Goal: Information Seeking & Learning: Check status

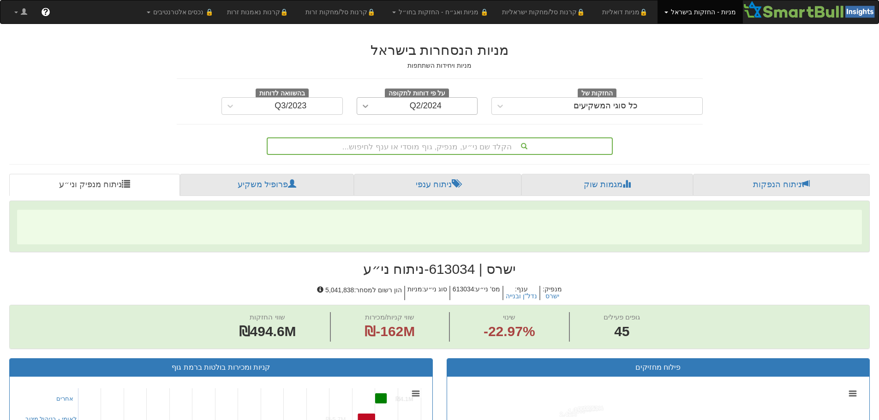
click at [364, 108] on icon at bounding box center [365, 105] width 9 height 9
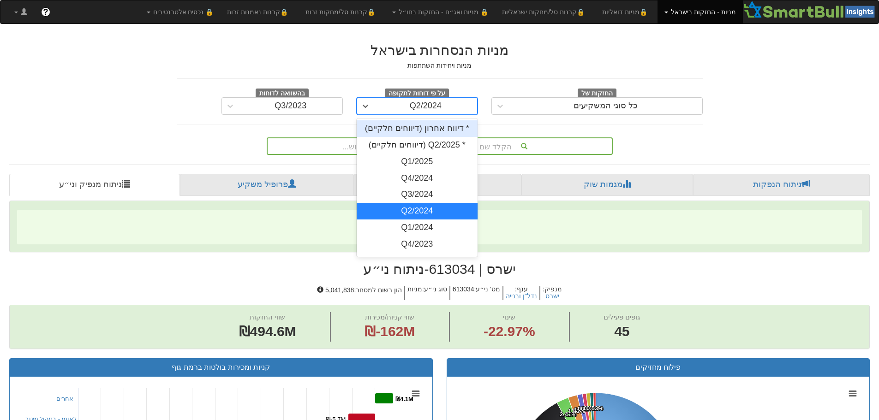
click at [434, 132] on div "* דיווח אחרון (דיווחים חלקיים)" at bounding box center [417, 128] width 121 height 17
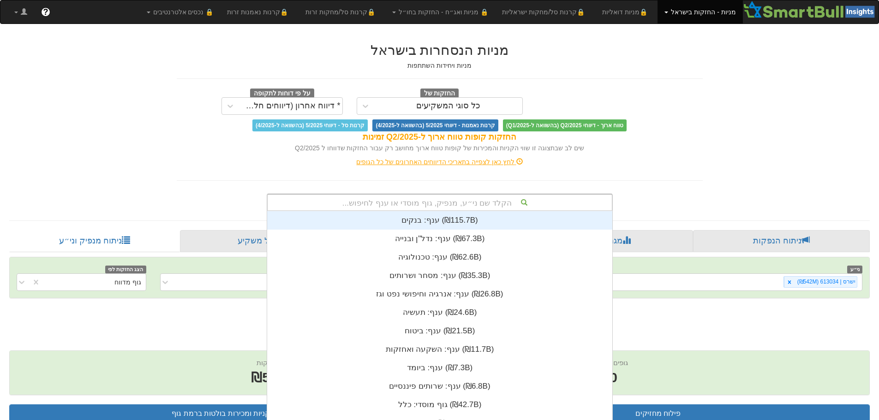
scroll to position [21, 0]
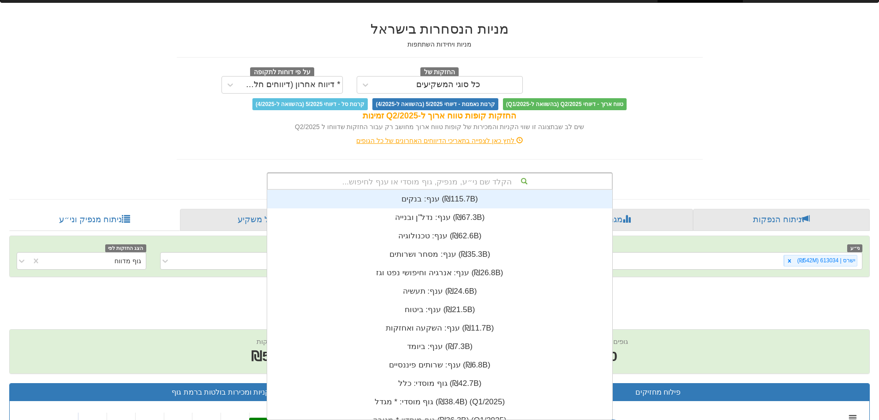
click at [514, 190] on div "הקלד שם ני״ע, מנפיק, גוף מוסדי או ענף לחיפוש... ענף: ‏בנקים ‎(₪115.7B)‎ ענף: ‏נ…" at bounding box center [440, 182] width 346 height 18
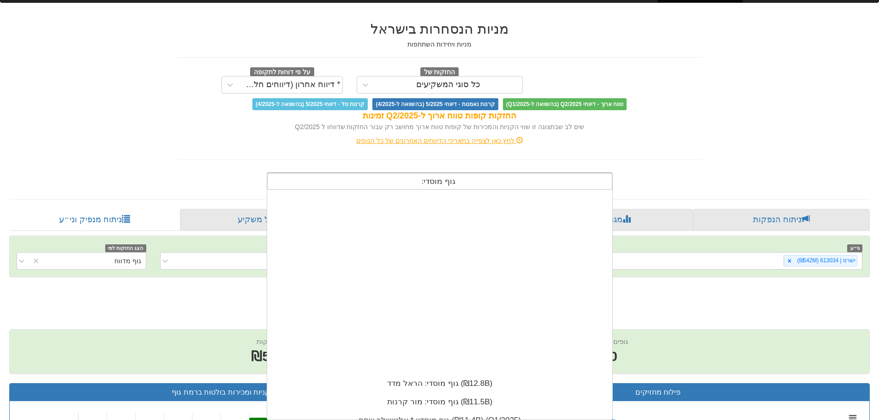
scroll to position [230, 0]
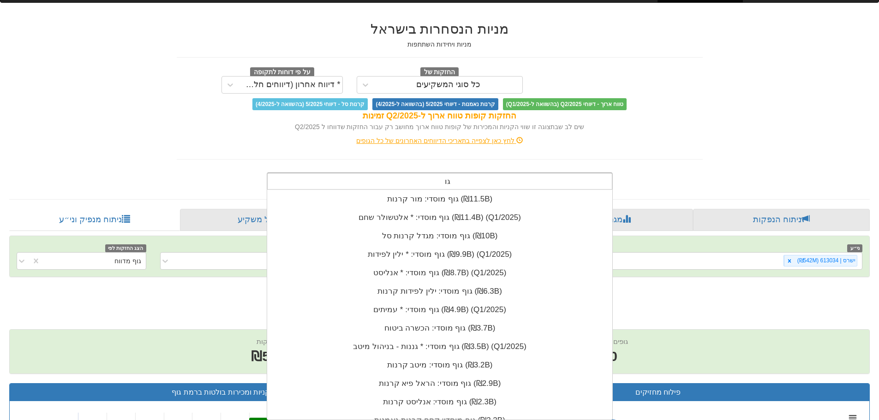
type input "ג"
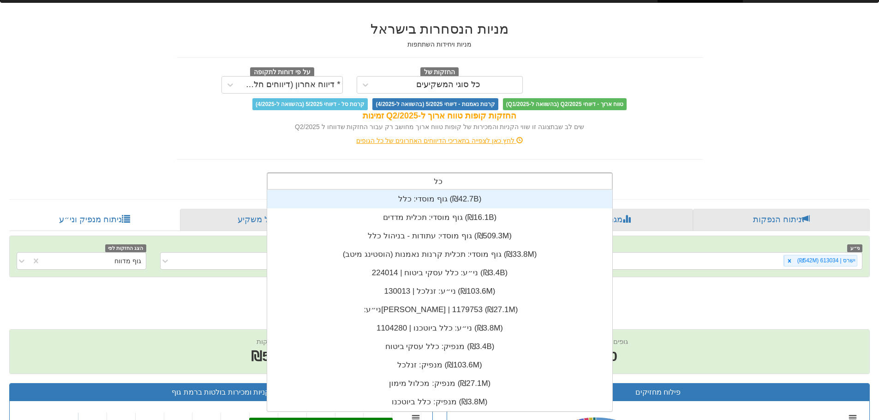
scroll to position [111, 0]
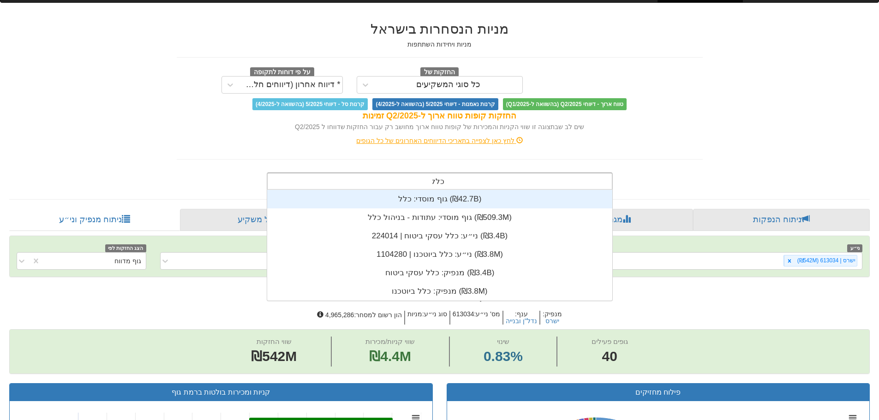
type input "כלל"
click at [420, 198] on div "גוף מוסדי: ‏כלל ‎(₪42.7B)‎" at bounding box center [439, 199] width 345 height 18
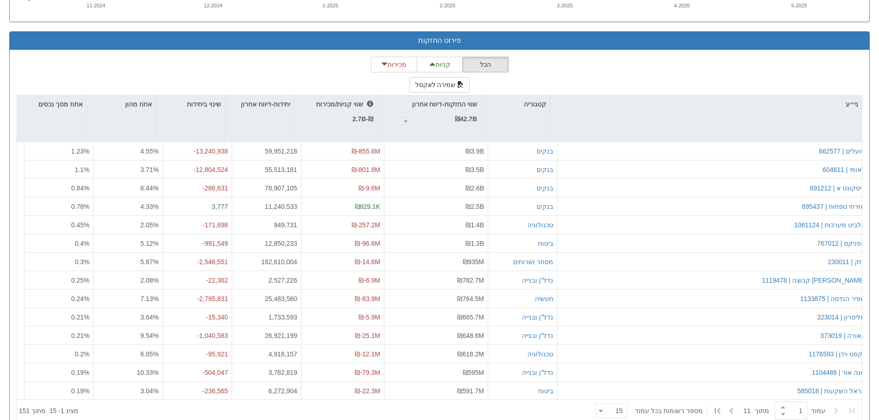
scroll to position [869, 0]
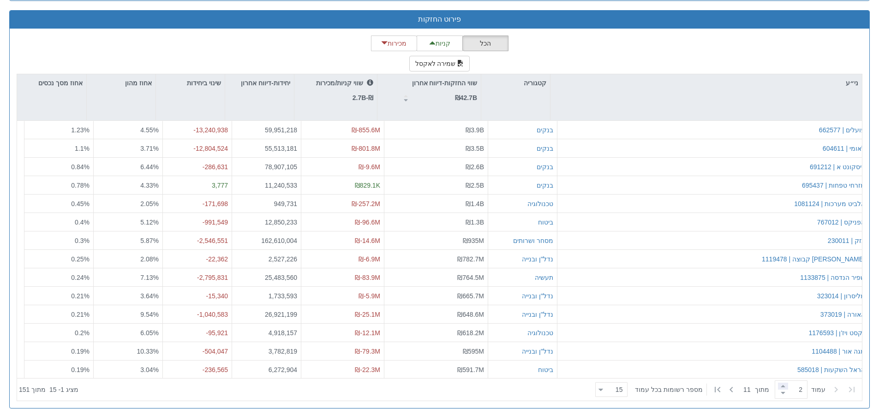
click at [778, 387] on span at bounding box center [783, 386] width 10 height 7
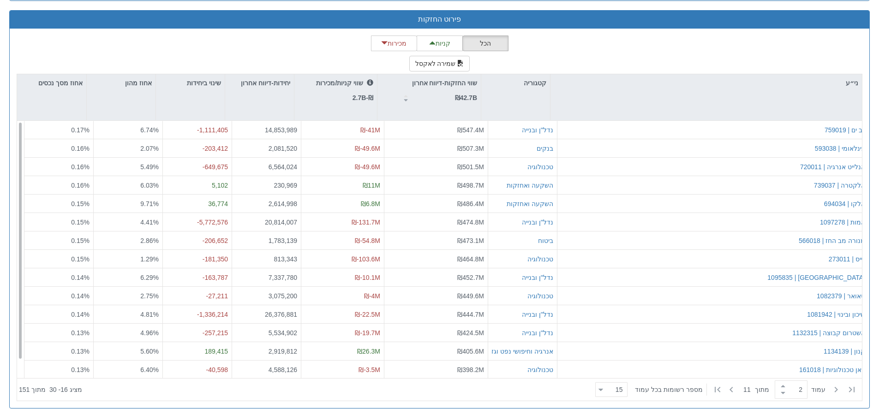
scroll to position [19, 0]
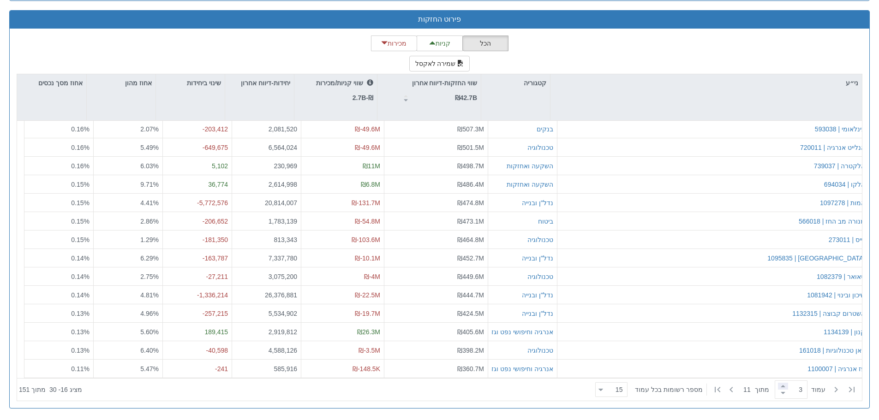
click at [780, 387] on span at bounding box center [783, 386] width 10 height 7
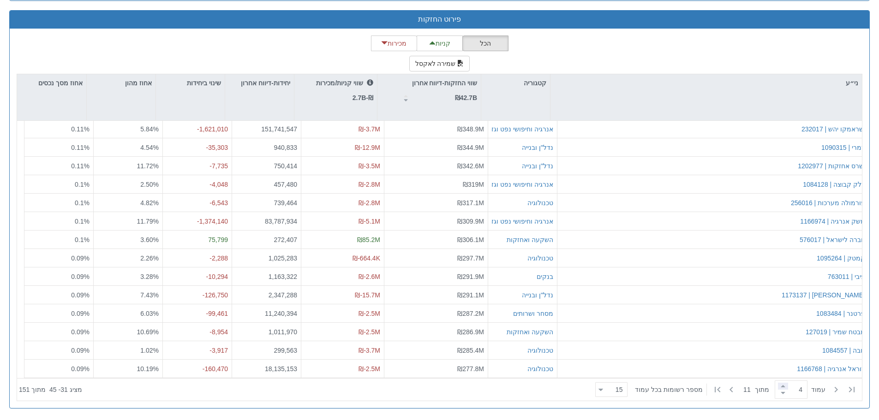
click at [778, 387] on span at bounding box center [783, 386] width 10 height 7
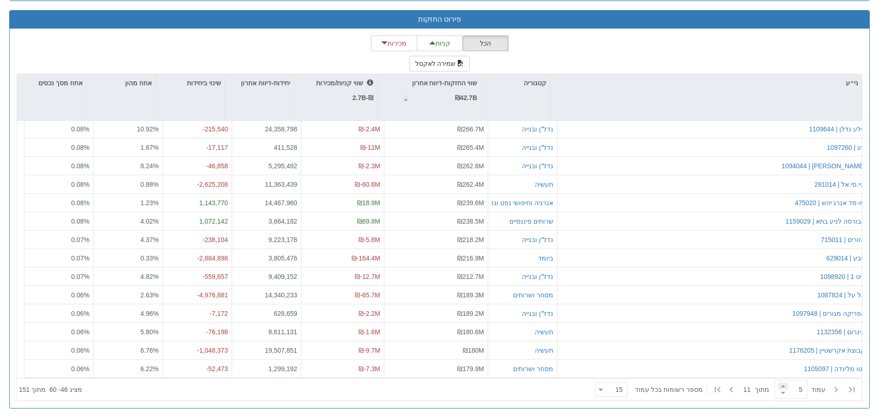
click at [778, 385] on span at bounding box center [783, 386] width 10 height 7
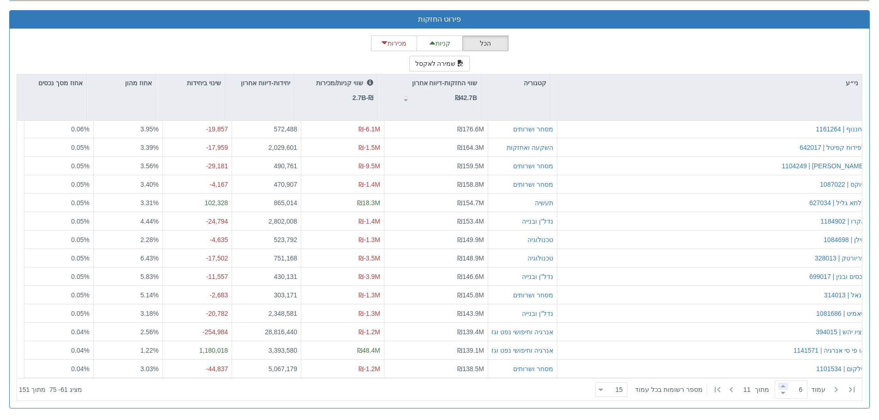
click at [779, 386] on span at bounding box center [783, 386] width 10 height 7
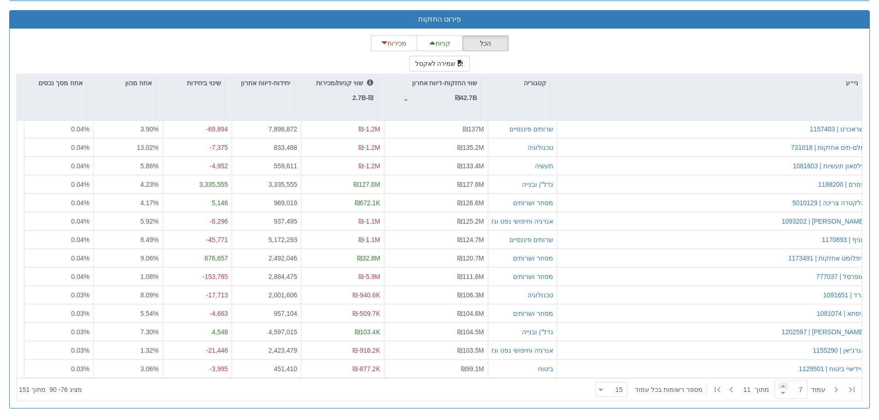
click at [778, 383] on span at bounding box center [783, 386] width 10 height 7
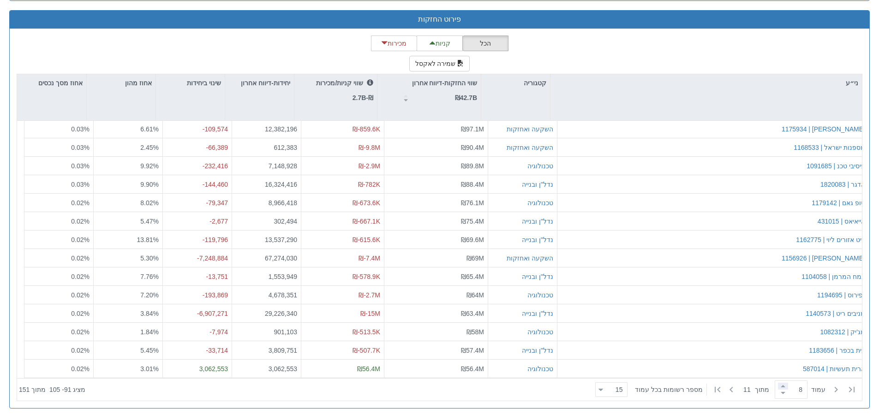
click at [778, 387] on span at bounding box center [783, 386] width 10 height 7
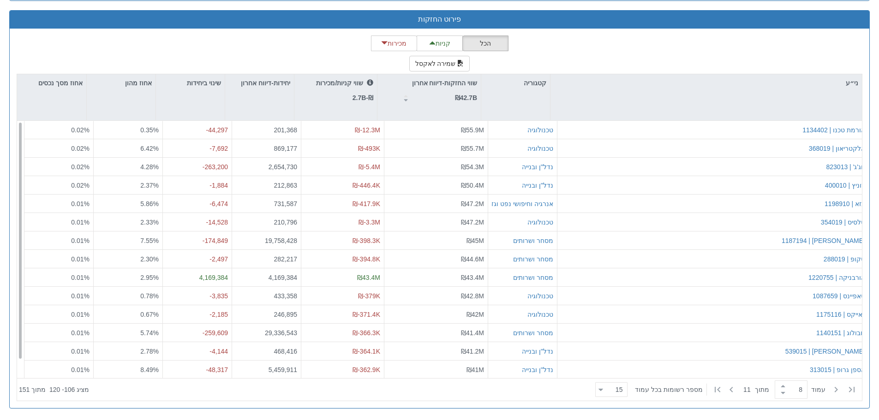
scroll to position [0, 0]
click at [778, 385] on span at bounding box center [783, 386] width 10 height 7
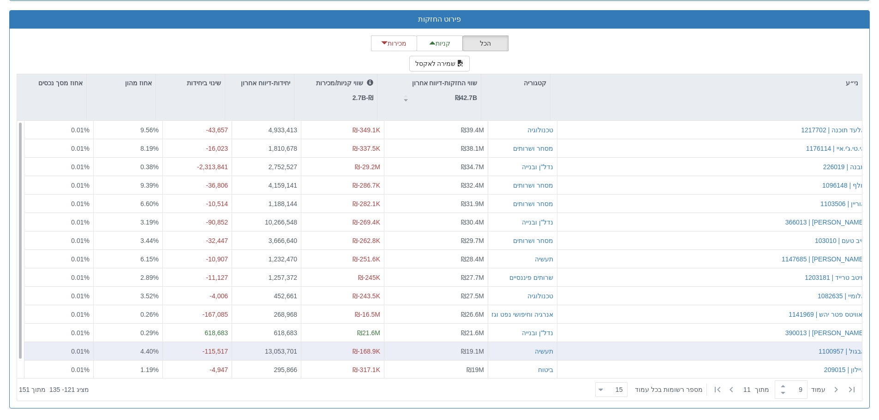
scroll to position [19, 0]
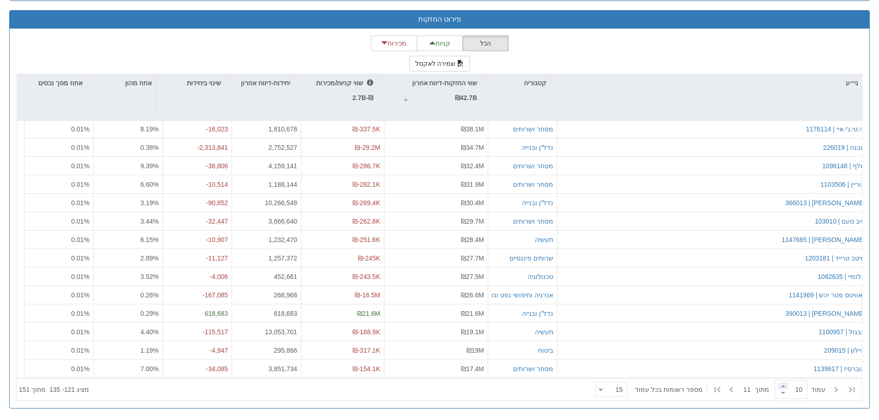
click at [778, 389] on span at bounding box center [783, 386] width 10 height 7
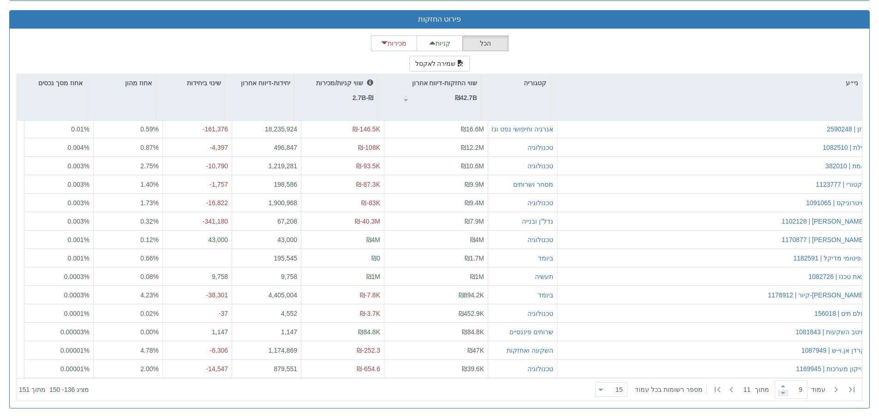
click at [779, 390] on span at bounding box center [783, 393] width 10 height 7
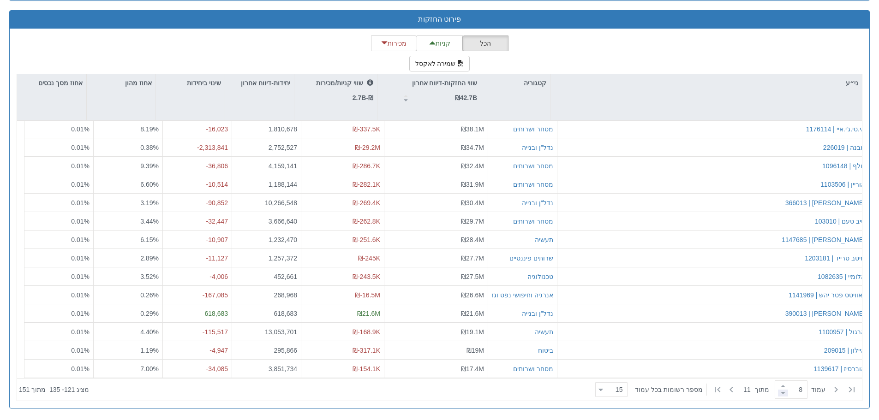
click at [778, 392] on span at bounding box center [783, 393] width 10 height 7
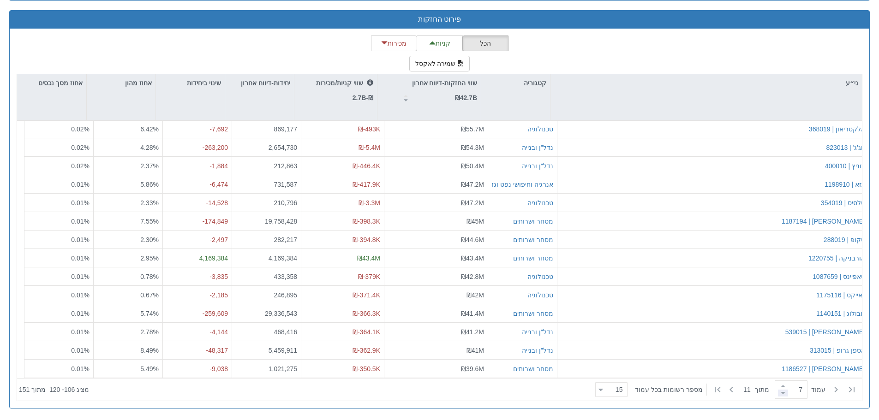
click at [778, 392] on span at bounding box center [783, 393] width 10 height 7
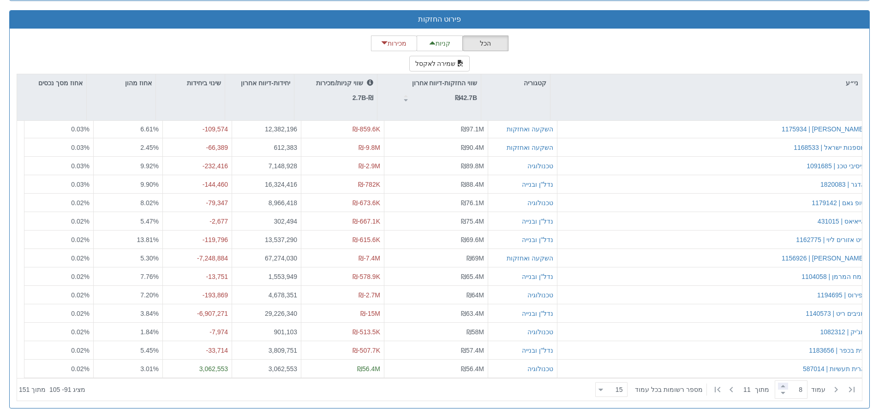
click at [779, 387] on span at bounding box center [783, 386] width 10 height 7
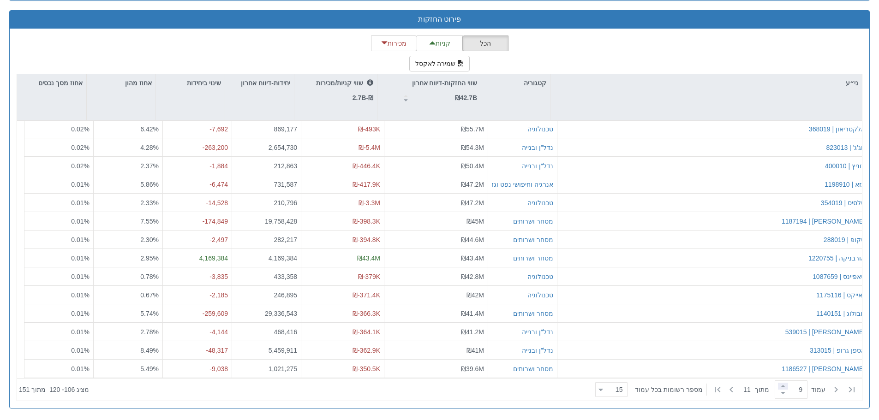
click at [779, 387] on span at bounding box center [783, 386] width 10 height 7
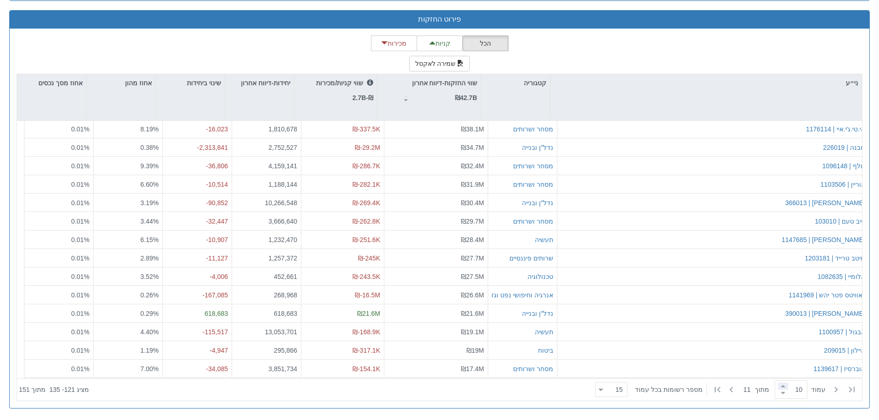
click at [779, 387] on span at bounding box center [783, 386] width 10 height 7
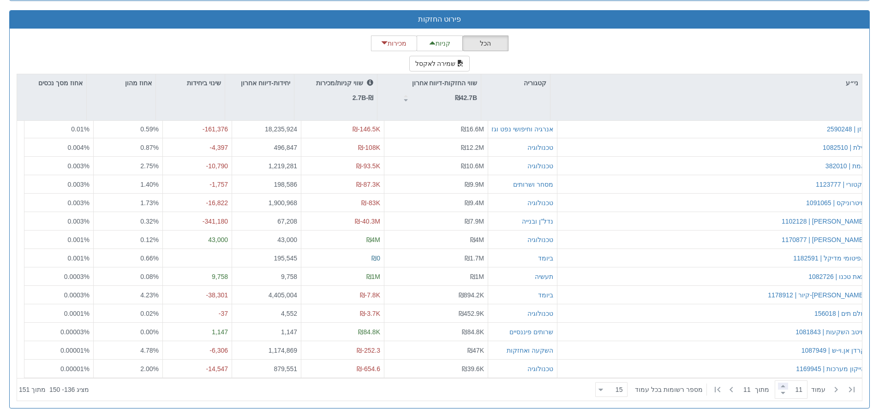
click at [779, 387] on span at bounding box center [783, 386] width 10 height 7
type input "11"
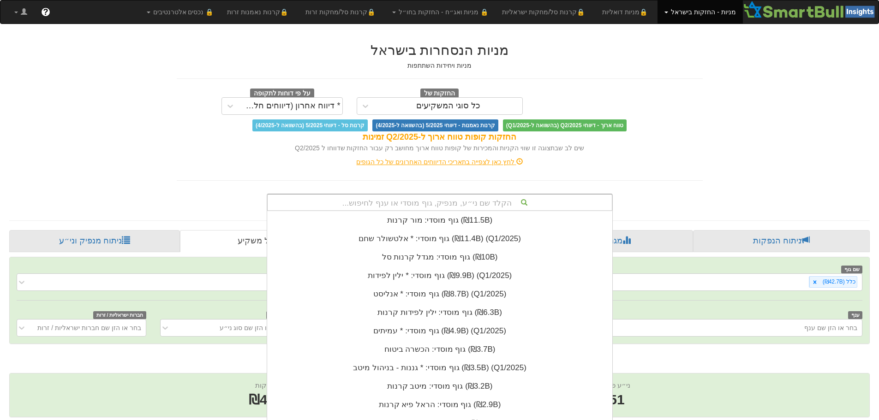
scroll to position [21, 0]
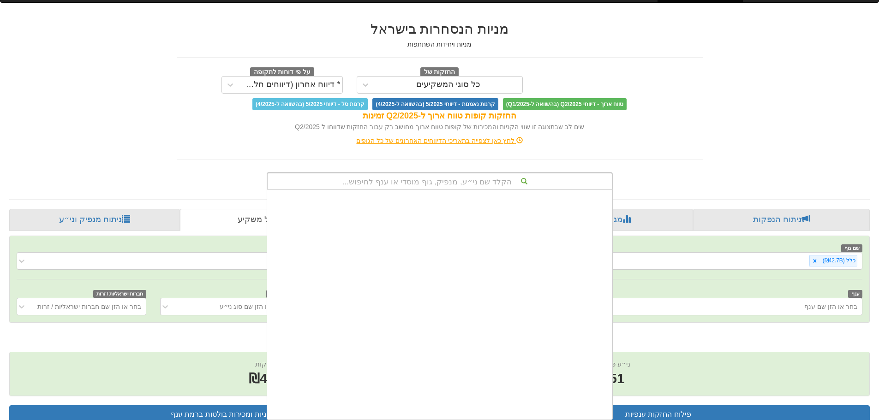
click at [470, 182] on div "הקלד שם ני״ע, מנפיק, גוף מוסדי או ענף לחיפוש..." at bounding box center [440, 181] width 344 height 16
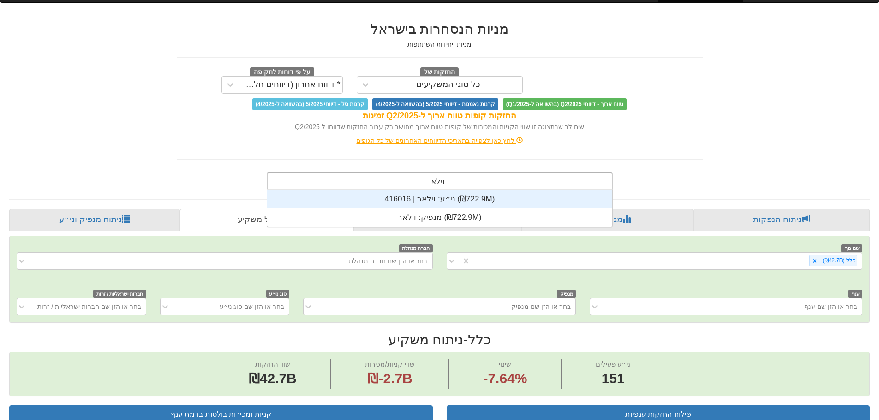
scroll to position [37, 0]
type input "וילאר"
click at [443, 197] on div "ני״ע: ‏וילאר | 416016 ‎(₪722.9M)‎" at bounding box center [439, 199] width 345 height 18
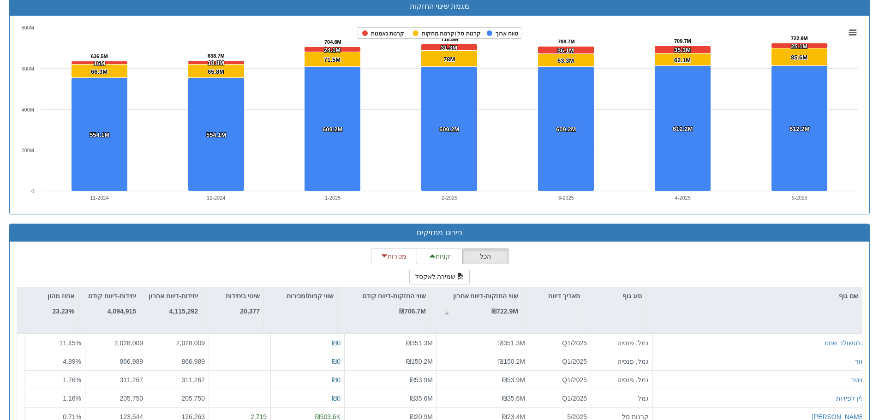
scroll to position [703, 0]
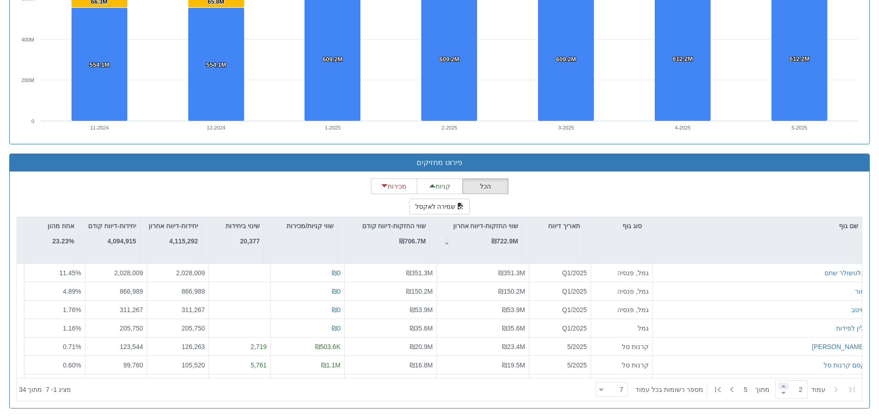
click at [779, 387] on span at bounding box center [783, 386] width 10 height 7
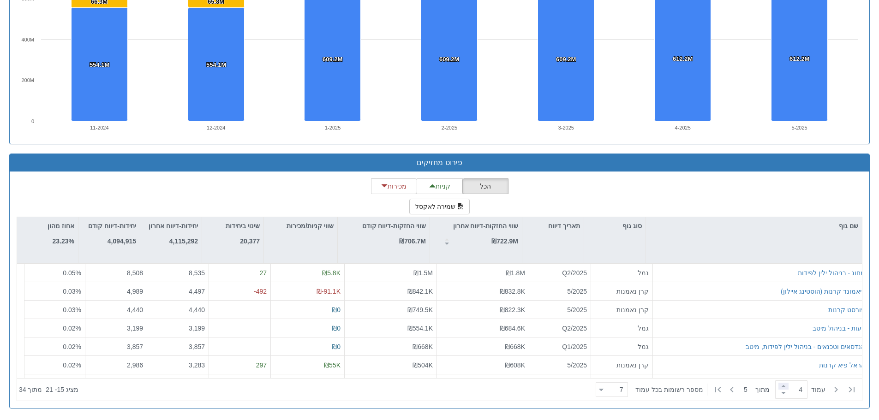
click at [779, 387] on span at bounding box center [783, 386] width 10 height 7
type input "5"
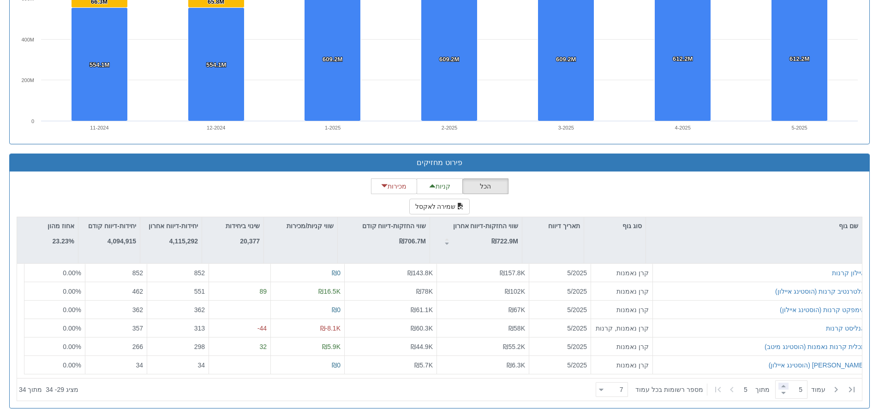
click at [779, 387] on span at bounding box center [783, 386] width 10 height 7
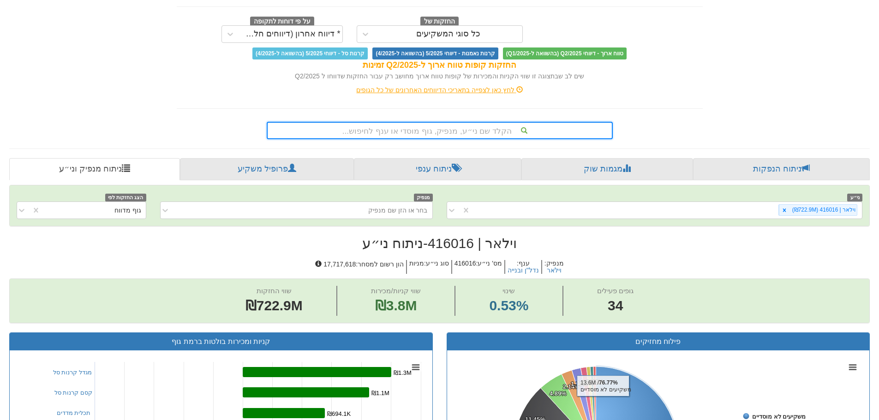
scroll to position [0, 0]
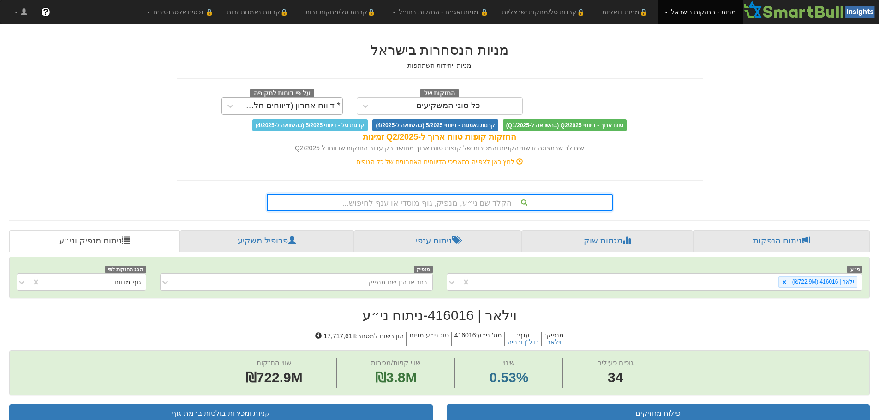
click at [330, 107] on div "* דיווח אחרון (דיווחים חלקיים)" at bounding box center [291, 105] width 100 height 9
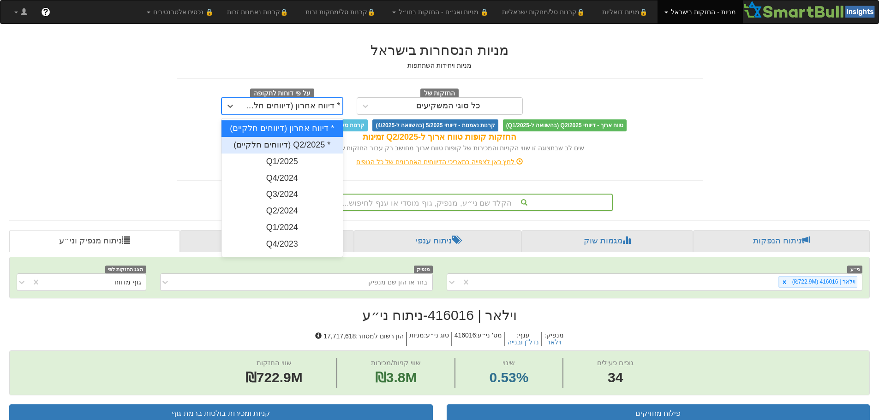
click at [312, 147] on div "* Q2/2025 (דיווחים חלקיים)" at bounding box center [281, 145] width 121 height 17
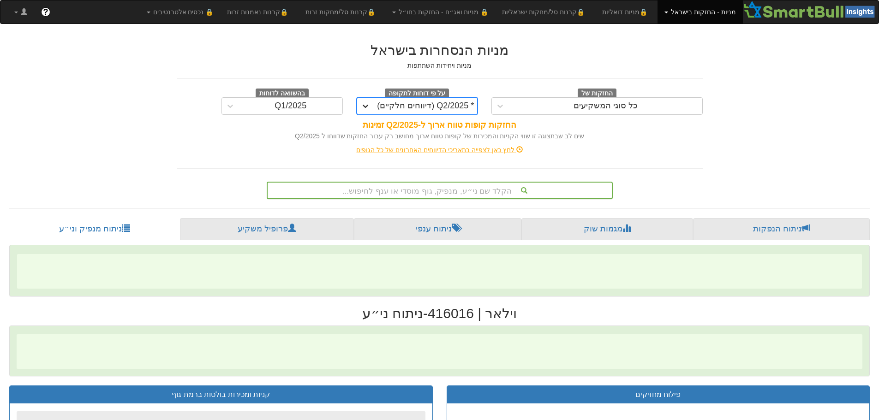
click at [371, 107] on div at bounding box center [365, 106] width 17 height 17
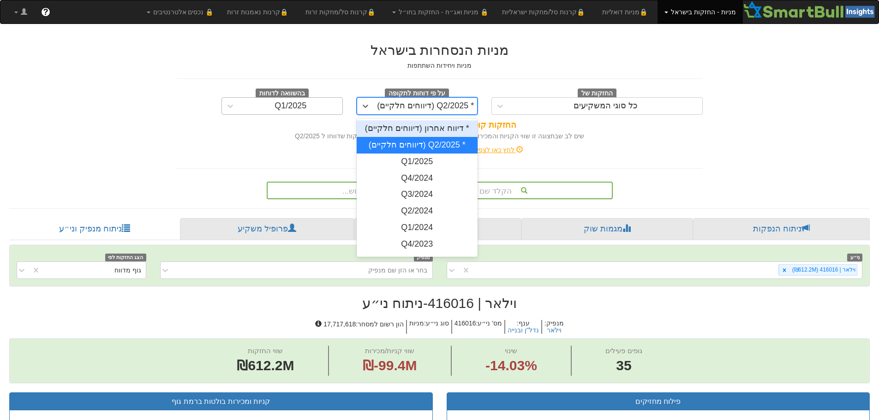
click at [326, 110] on div "Q1/2025" at bounding box center [290, 106] width 103 height 15
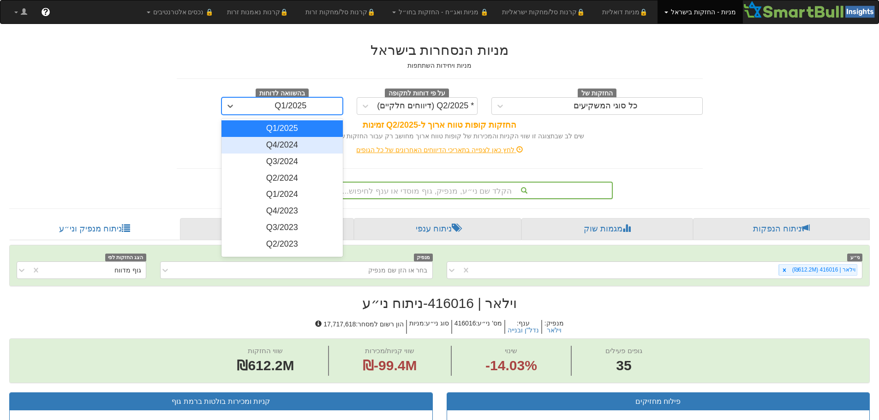
click at [295, 146] on div "Q4/2024" at bounding box center [281, 145] width 121 height 17
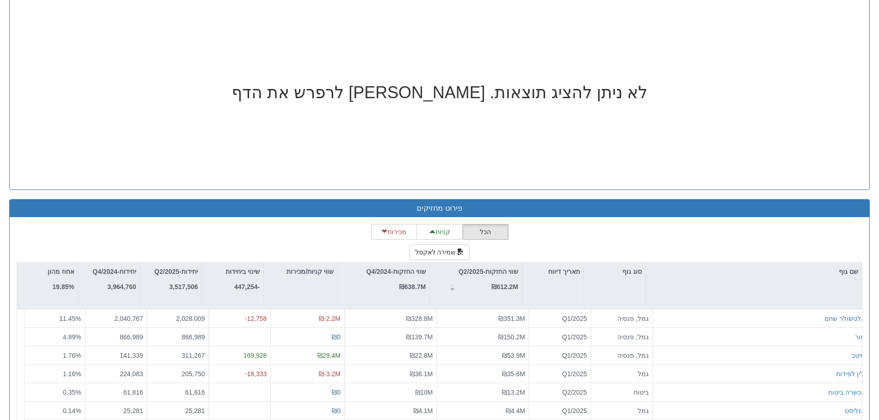
scroll to position [691, 0]
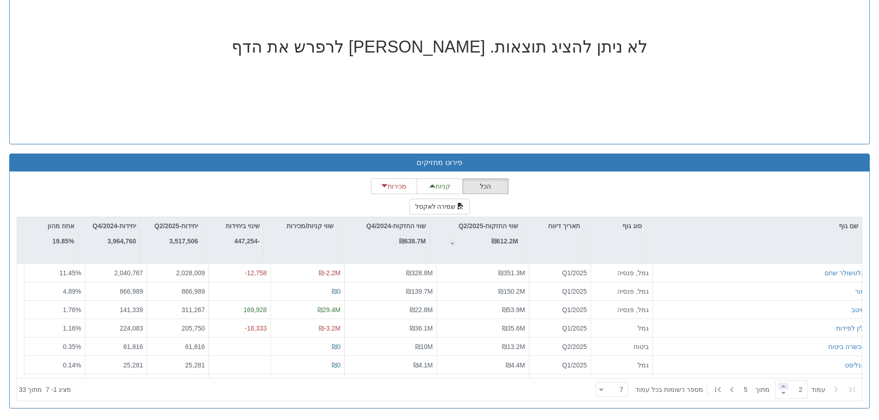
click at [785, 388] on span at bounding box center [783, 386] width 10 height 7
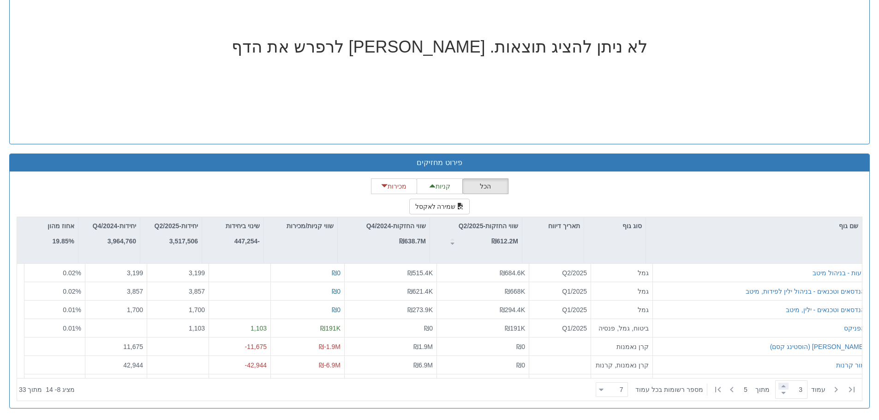
click at [785, 388] on span at bounding box center [783, 386] width 10 height 7
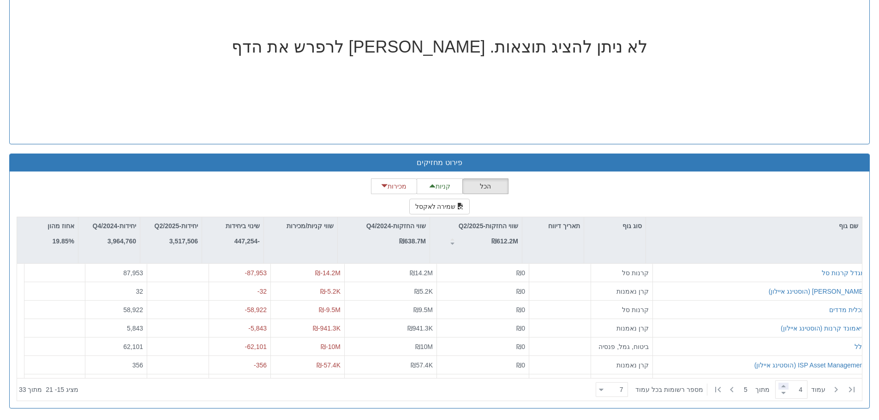
click at [785, 388] on span at bounding box center [783, 386] width 10 height 7
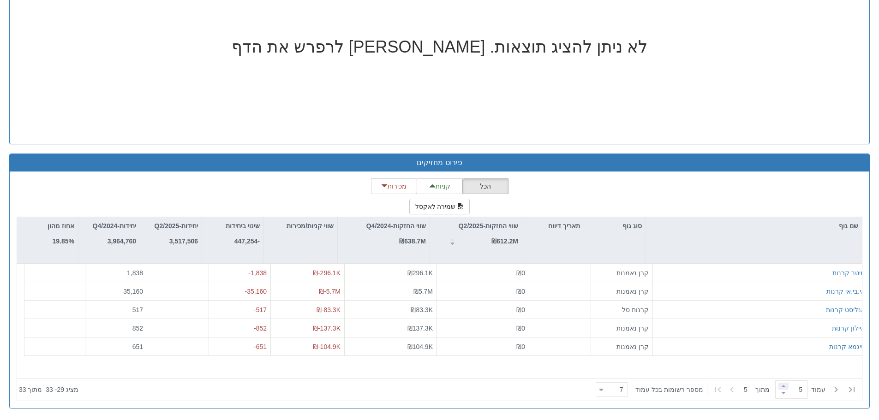
click at [785, 388] on span at bounding box center [783, 386] width 10 height 7
click at [780, 393] on span at bounding box center [783, 393] width 10 height 7
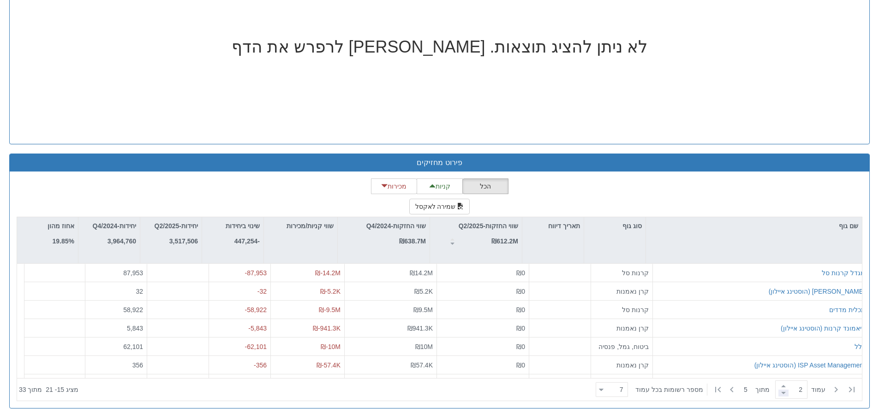
click at [780, 393] on span at bounding box center [783, 393] width 10 height 7
type input "1"
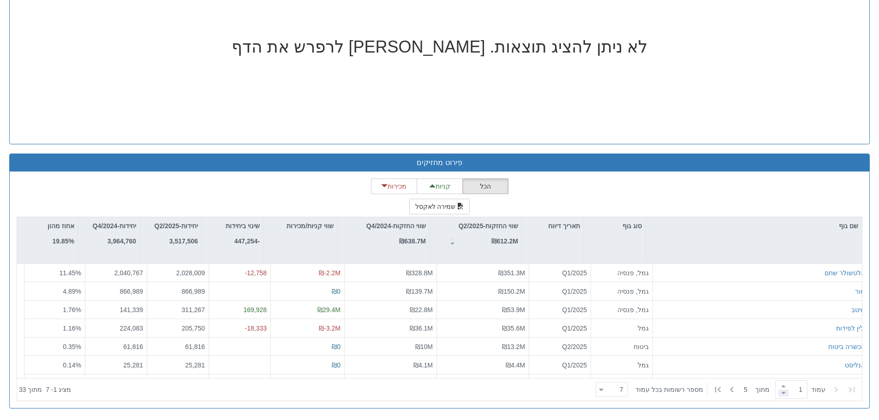
click at [780, 393] on span at bounding box center [783, 393] width 10 height 7
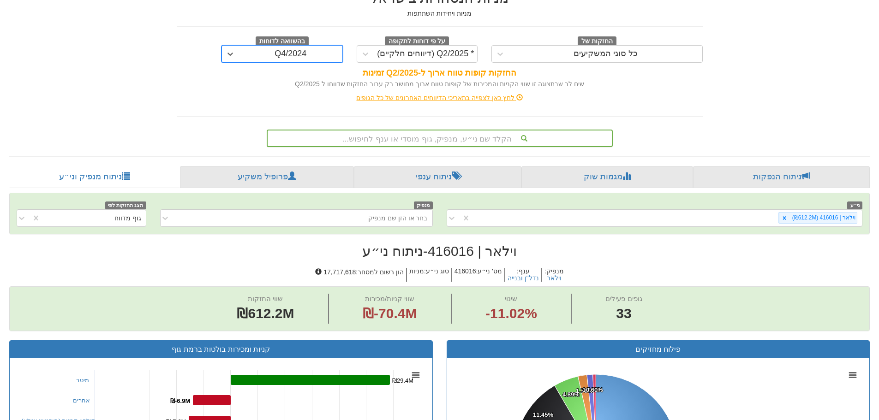
scroll to position [0, 0]
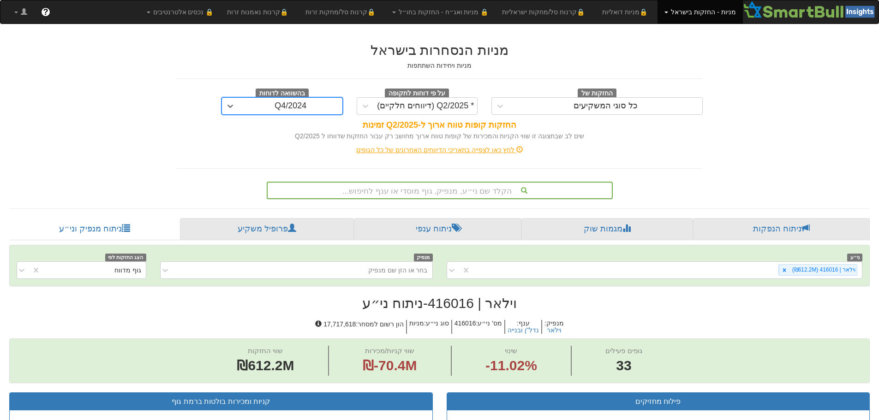
click at [249, 103] on div "Q4/2024" at bounding box center [290, 106] width 103 height 15
click at [529, 104] on div "כל סוגי המשקיעים" at bounding box center [605, 106] width 193 height 15
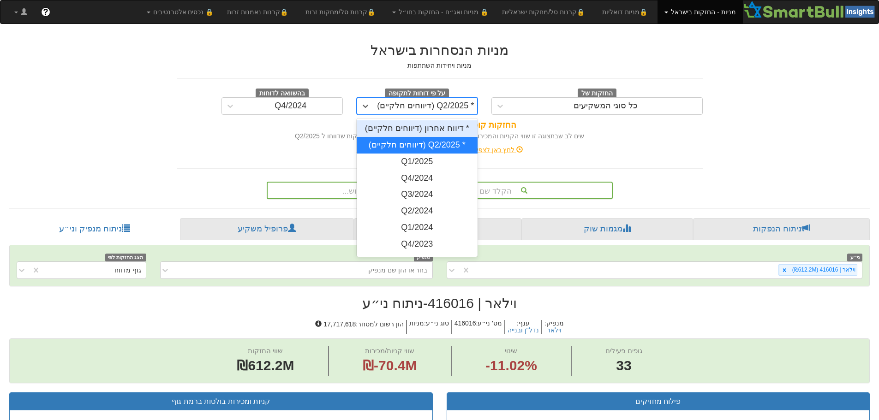
click at [453, 109] on div "* Q2/2025 (דיווחים חלקיים)" at bounding box center [425, 105] width 97 height 9
click at [539, 108] on div "כל סוגי המשקיעים" at bounding box center [605, 106] width 193 height 15
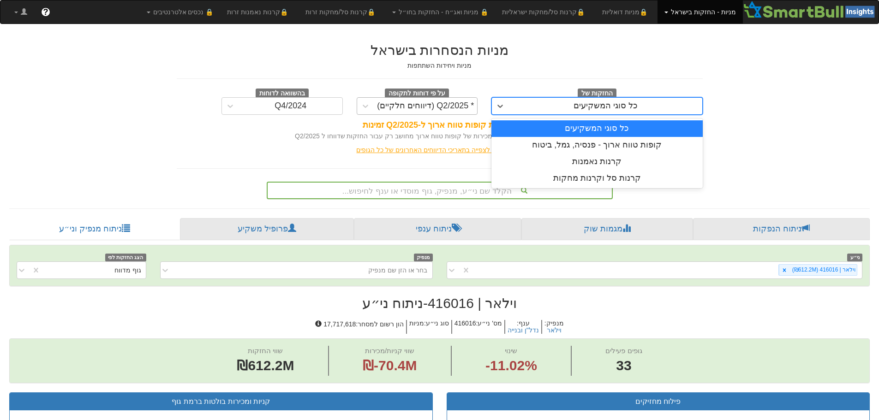
click at [423, 105] on div "* Q2/2025 (דיווחים חלקיים)" at bounding box center [425, 105] width 97 height 9
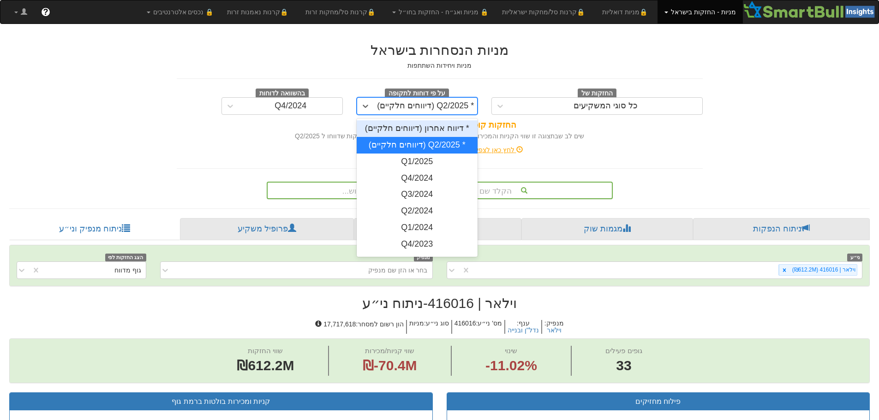
click at [434, 133] on div "* דיווח אחרון (דיווחים חלקיים)" at bounding box center [417, 128] width 121 height 17
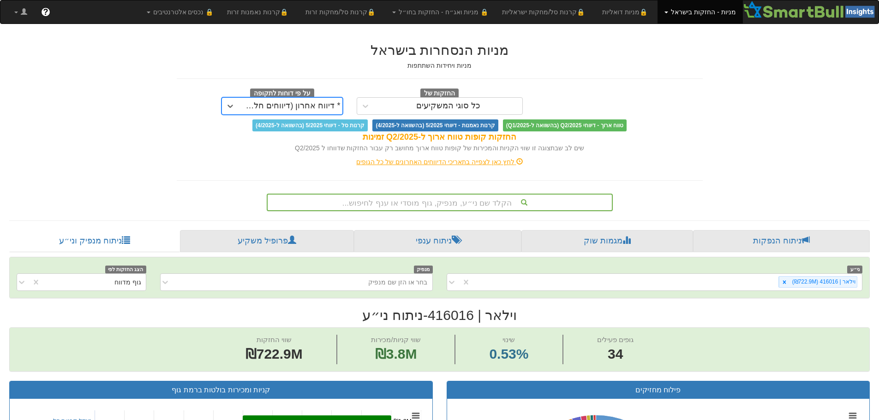
click at [292, 106] on div "* דיווח אחרון (דיווחים חלקיים)" at bounding box center [291, 105] width 100 height 9
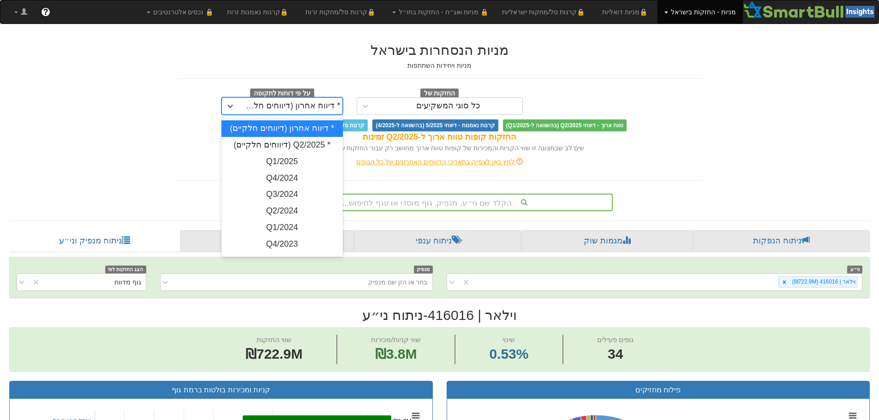
click at [292, 106] on div "* דיווח אחרון (דיווחים חלקיים)" at bounding box center [291, 105] width 100 height 9
click at [284, 114] on div "* דיווח אחרון (דיווחים חלקיים)" at bounding box center [281, 106] width 121 height 18
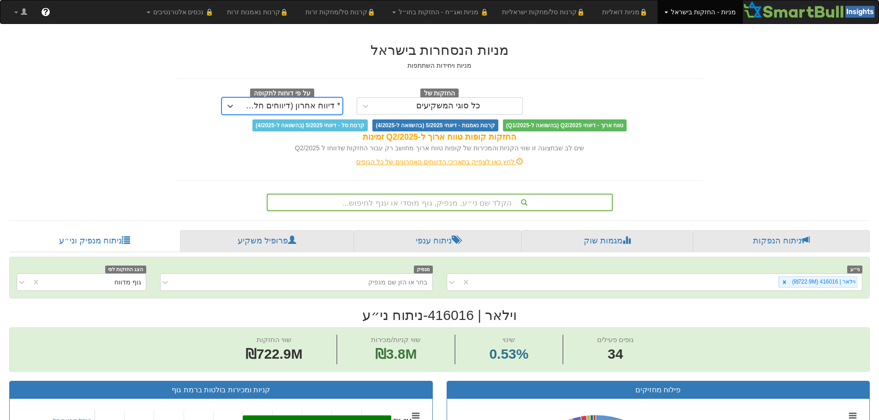
click at [266, 106] on div "* דיווח אחרון (דיווחים חלקיים)" at bounding box center [291, 105] width 100 height 9
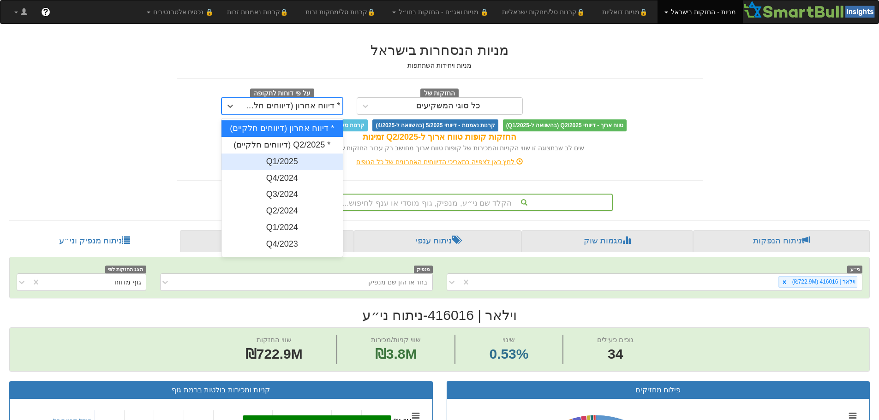
click at [286, 164] on div "Q1/2025" at bounding box center [281, 162] width 121 height 17
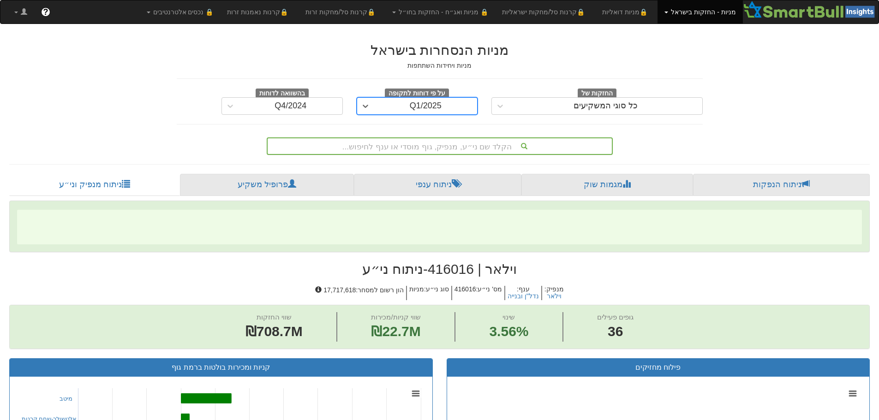
click at [390, 106] on div "Q1/2025" at bounding box center [425, 106] width 103 height 15
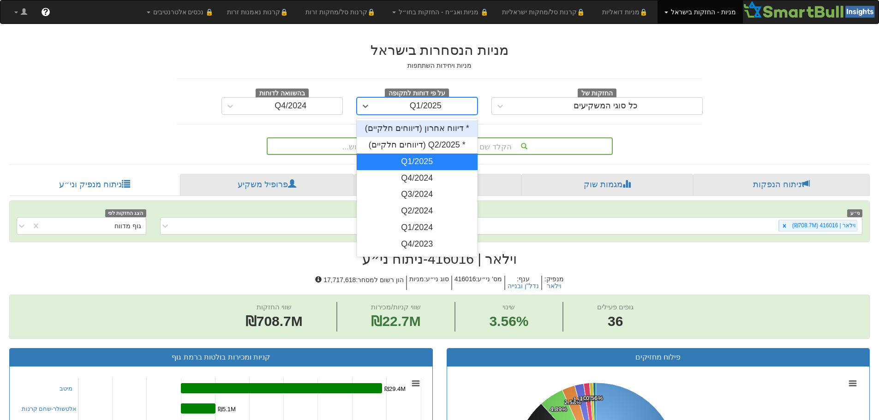
click at [419, 125] on div "* דיווח אחרון (דיווחים חלקיים)" at bounding box center [417, 128] width 121 height 17
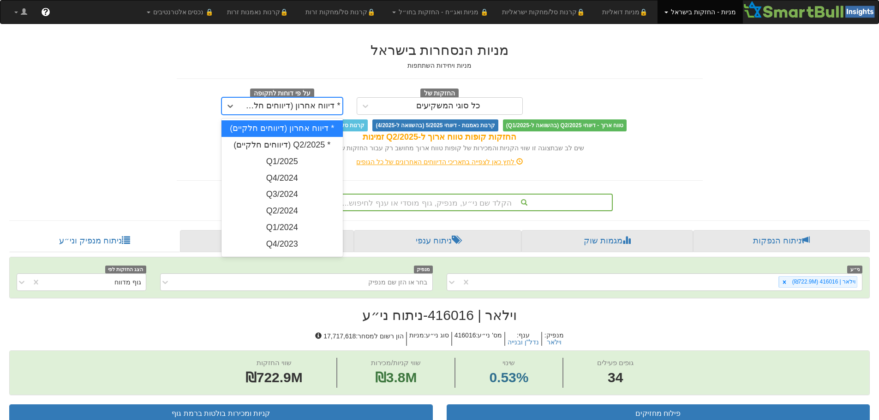
click at [245, 101] on div "* דיווח אחרון (דיווחים חלקיים)" at bounding box center [291, 105] width 100 height 9
click at [277, 144] on div "* Q2/2025 (דיווחים חלקיים)" at bounding box center [281, 145] width 121 height 17
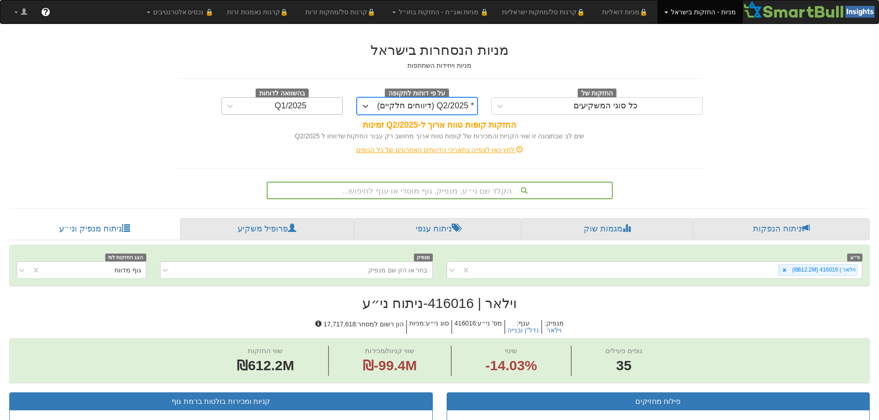
click at [288, 107] on div "Q1/2025" at bounding box center [290, 105] width 32 height 9
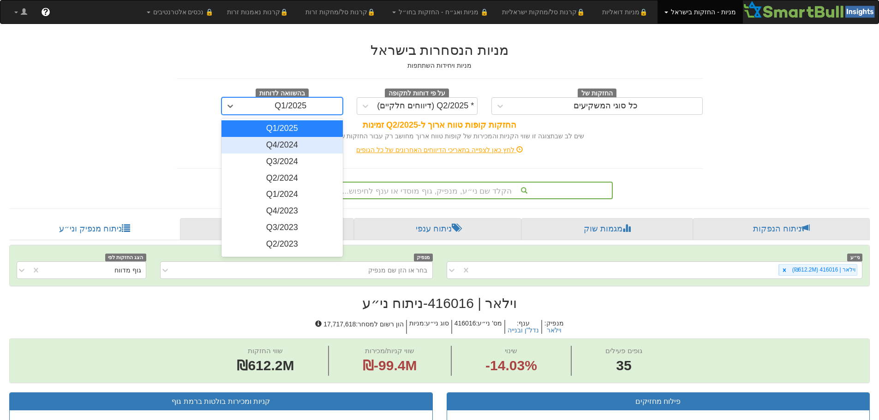
click at [294, 142] on div "Q4/2024" at bounding box center [281, 145] width 121 height 17
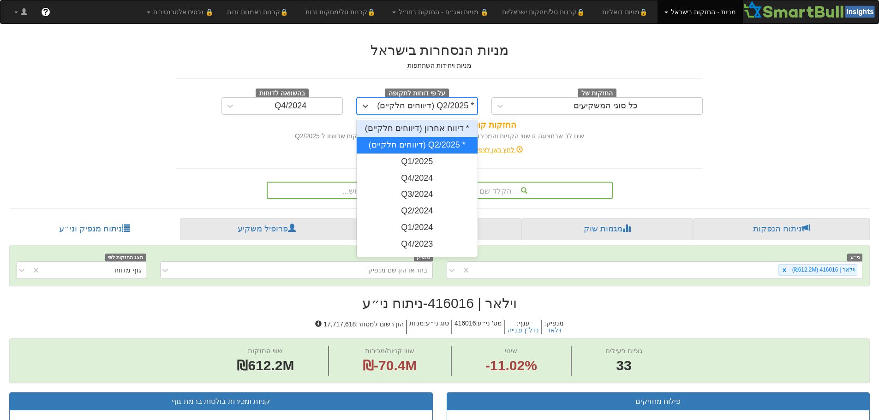
click at [387, 104] on div "* Q2/2025 (דיווחים חלקיים)" at bounding box center [425, 105] width 97 height 9
click at [430, 131] on div "* דיווח אחרון (דיווחים חלקיים)" at bounding box center [417, 128] width 121 height 17
